Goal: Transaction & Acquisition: Subscribe to service/newsletter

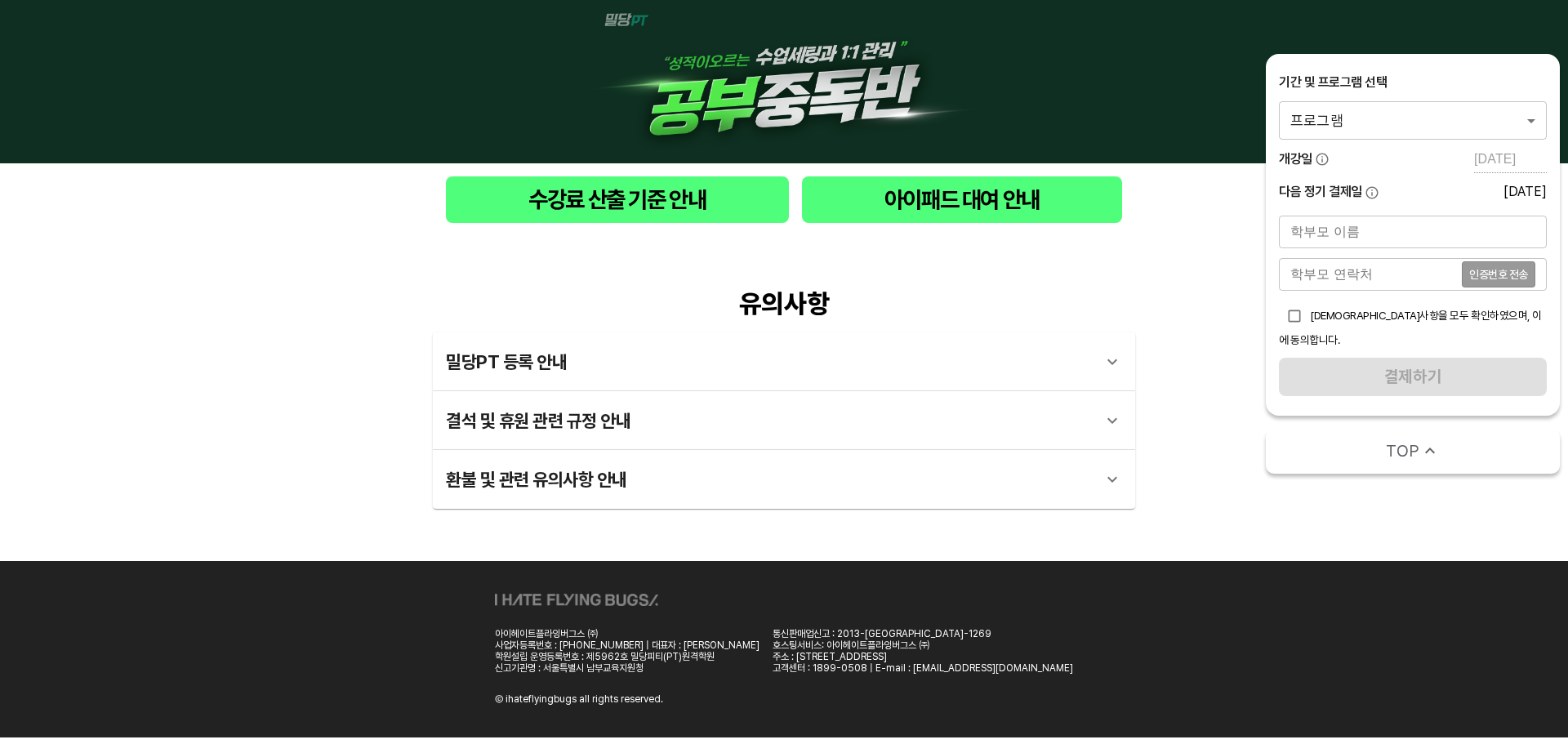
click at [1033, 323] on div "유의사항 밀당PT 등록 안내 1 - 1 . 신규등록 신규등록은 밀당PT 각 과목별 프로그램을 처음 이용하는 경우에 해당합니다. 프로그램 구매 …" at bounding box center [784, 399] width 703 height 221
click at [1453, 135] on body "수강료 산출 기준 안내 아이패드 대여 안내 유의사항 밀당PT 등록 안내 1 - 1 . 신규등록 신규등록은 밀당PT 각 과목별 프로그램을 처음 …" at bounding box center [784, 369] width 1568 height 737
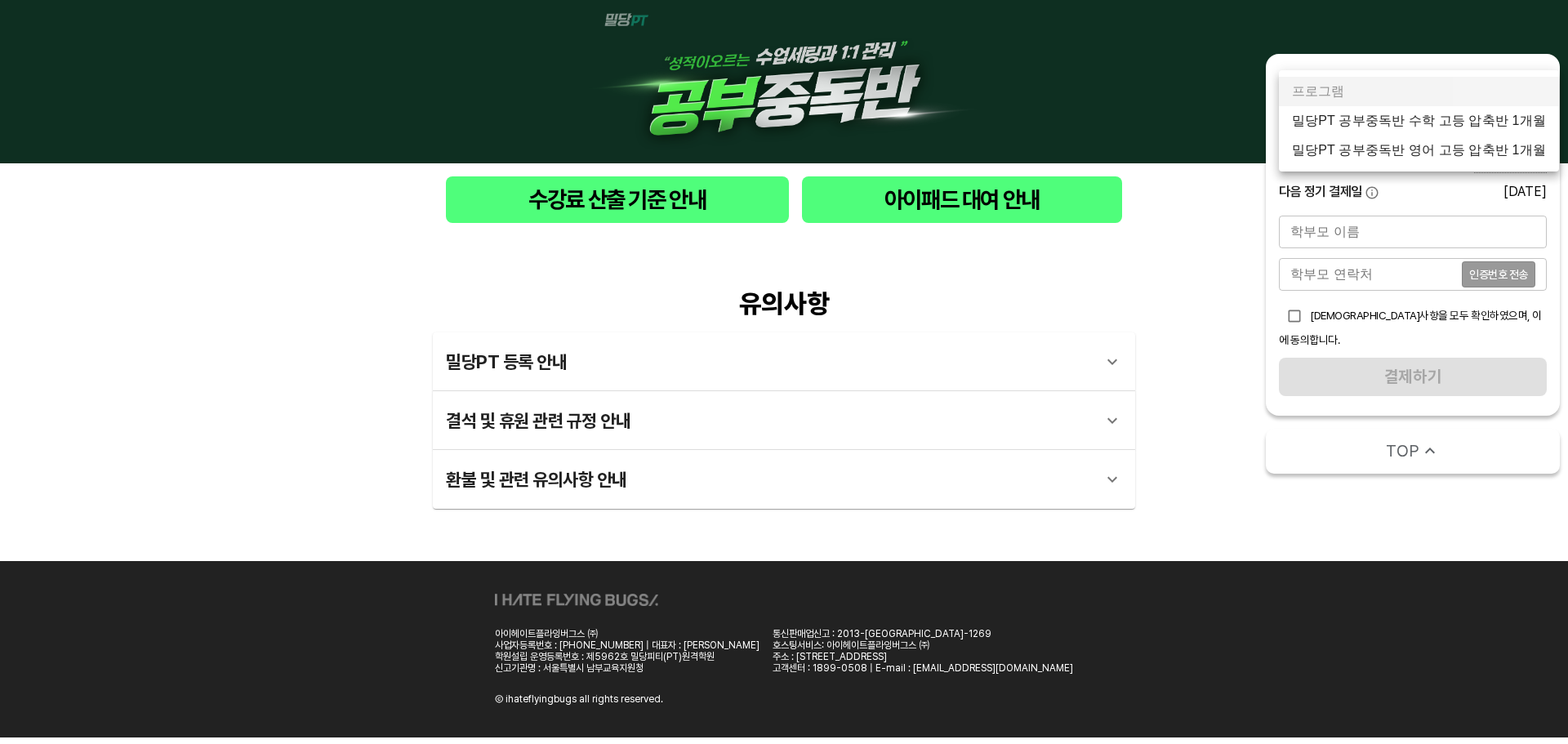
click at [1457, 127] on li "밀당PT 공부중독반 수학 고등 압축반 1개월" at bounding box center [1419, 121] width 280 height 30
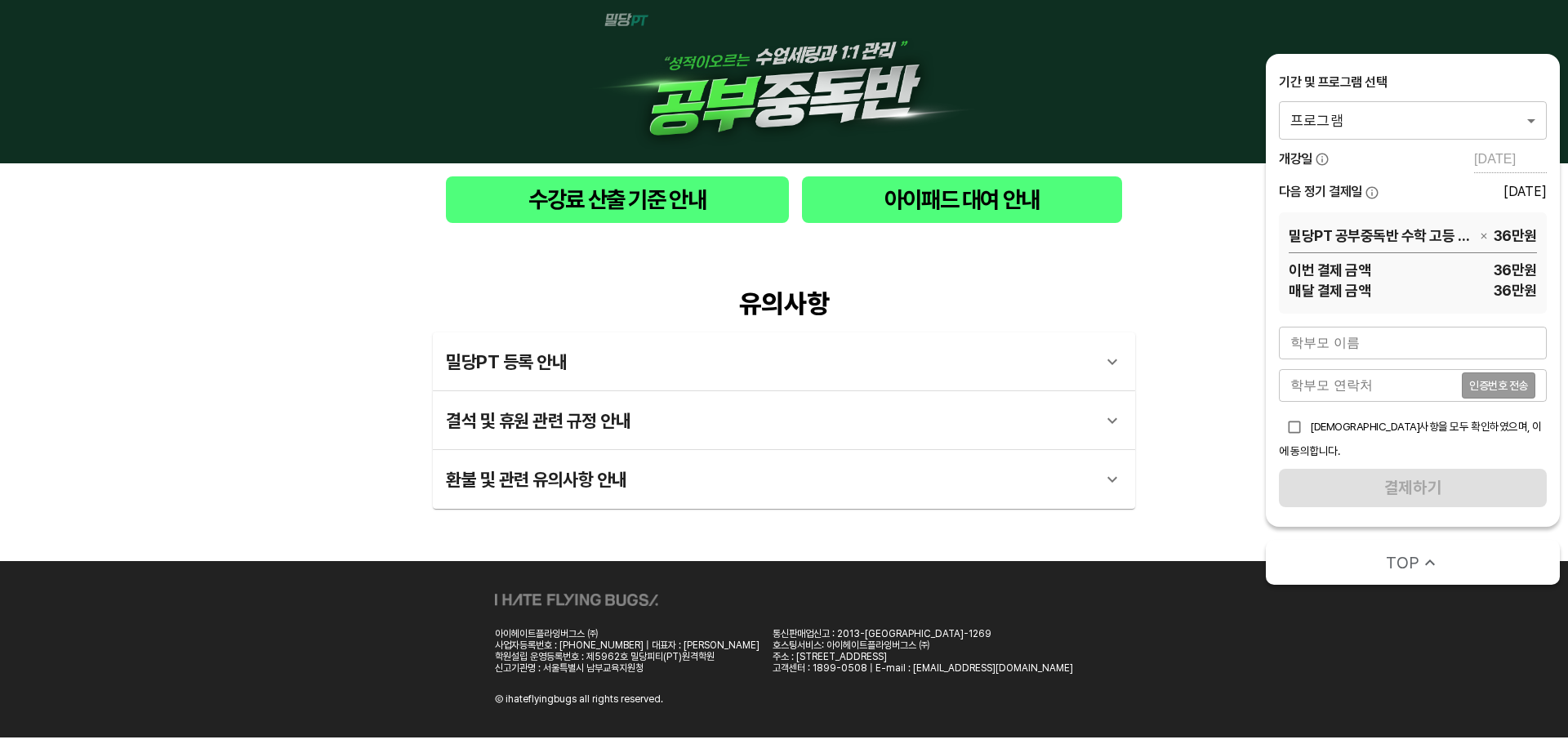
click at [1182, 300] on div "유의사항 밀당PT 등록 안내 1 - 1 . 신규등록 신규등록은 밀당PT 각 과목별 프로그램을 처음 이용하는 경우에 해당합니다. 프로그램 구매 …" at bounding box center [784, 399] width 1568 height 325
click at [1437, 117] on body "수강료 산출 기준 안내 아이패드 대여 안내 유의사항 밀당PT 등록 안내 1 - 1 . 신규등록 신규등록은 밀당PT 각 과목별 프로그램을 처음 …" at bounding box center [784, 369] width 1568 height 737
